Goal: Task Accomplishment & Management: Manage account settings

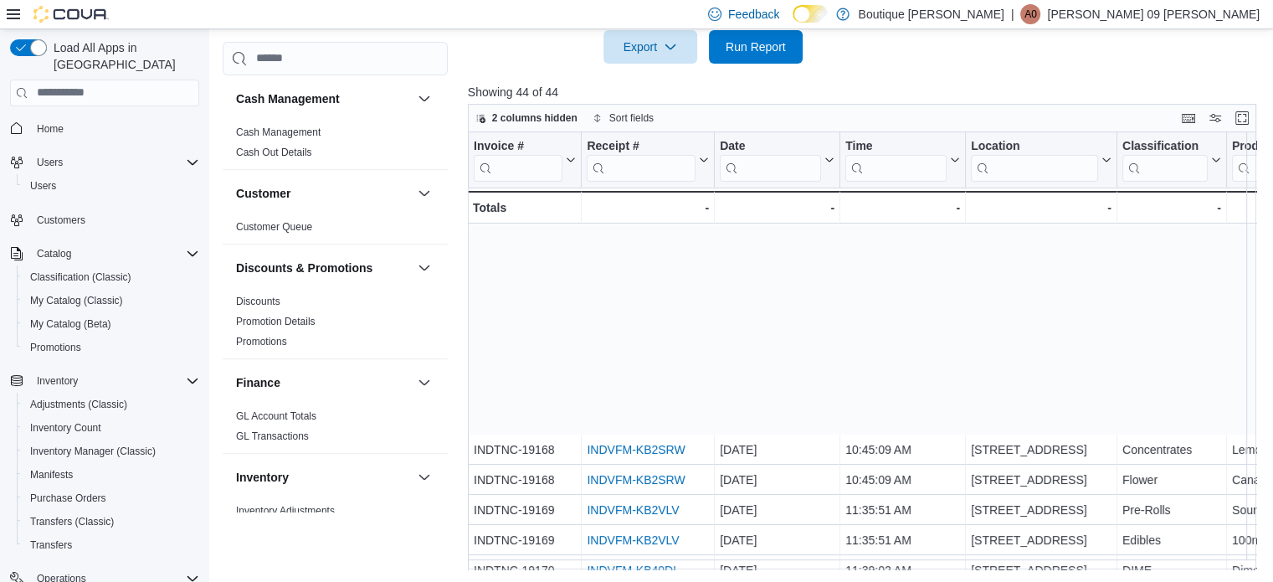
scroll to position [251, 0]
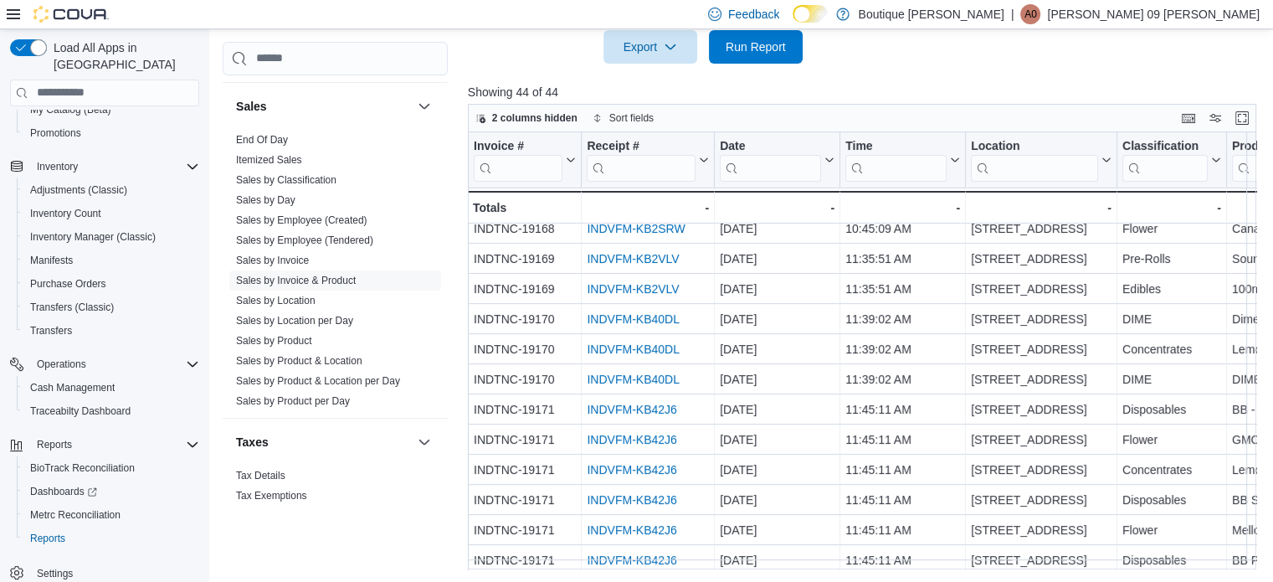
click at [1230, 19] on p "Angelica 09 Ruelas" at bounding box center [1153, 14] width 213 height 20
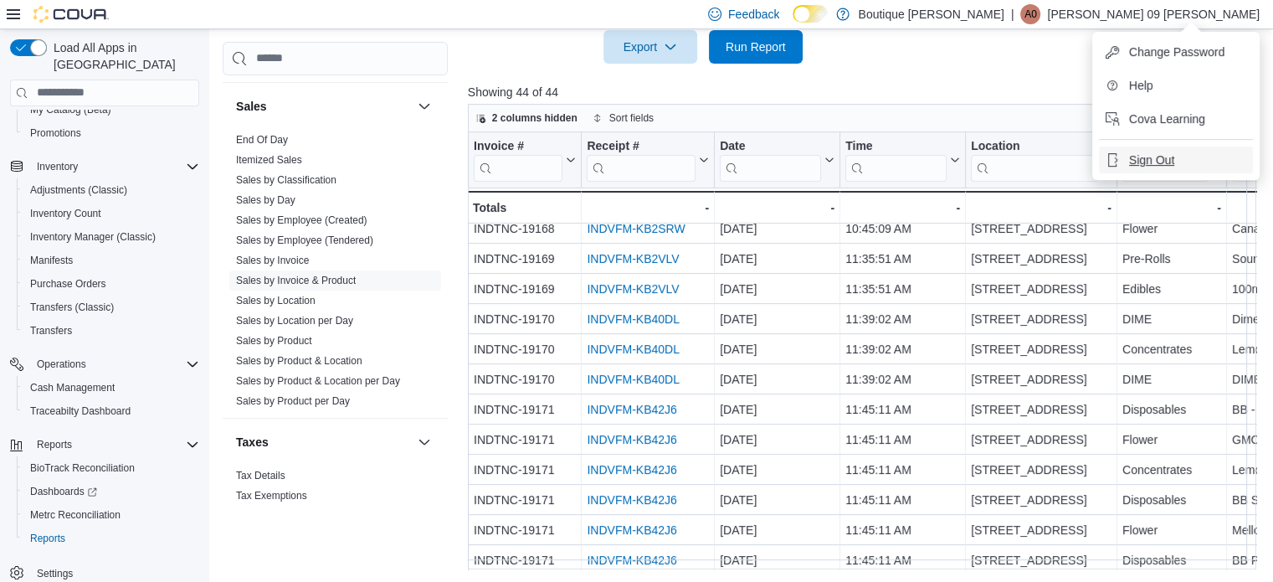
click at [1158, 165] on span "Sign Out" at bounding box center [1151, 159] width 45 height 17
